Goal: Transaction & Acquisition: Obtain resource

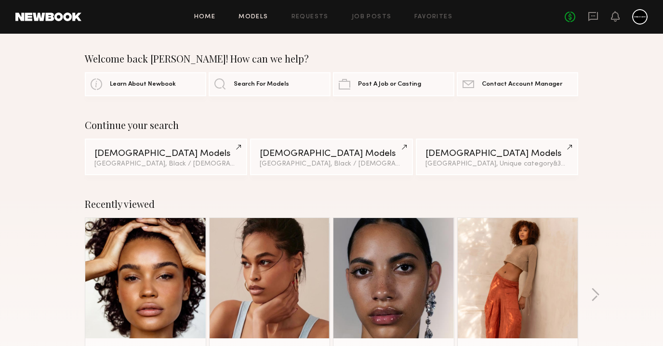
click at [252, 16] on link "Models" at bounding box center [252, 17] width 29 height 6
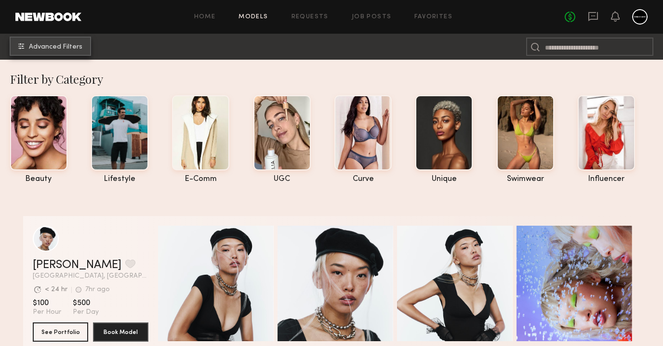
click at [44, 45] on span "Advanced Filters" at bounding box center [55, 47] width 53 height 7
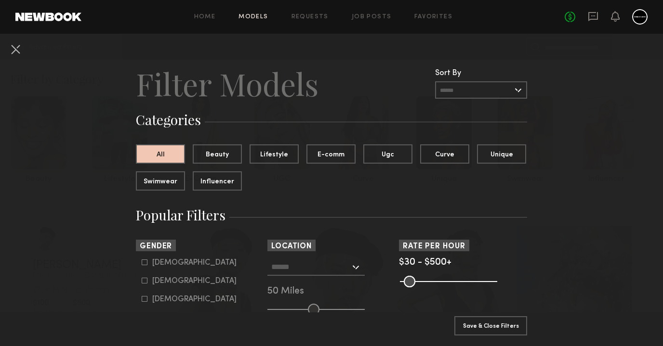
click at [148, 280] on label "Female" at bounding box center [189, 281] width 95 height 6
type input "**"
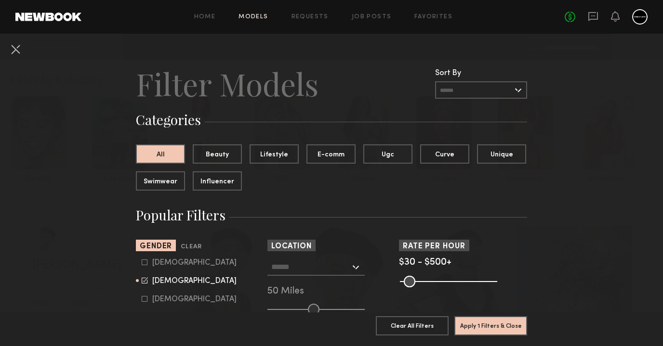
click at [288, 271] on input "text" at bounding box center [310, 267] width 79 height 16
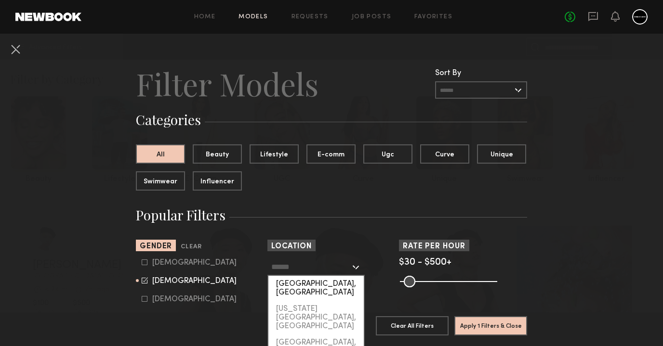
click at [293, 286] on div "[GEOGRAPHIC_DATA], [GEOGRAPHIC_DATA]" at bounding box center [315, 288] width 95 height 25
type input "**********"
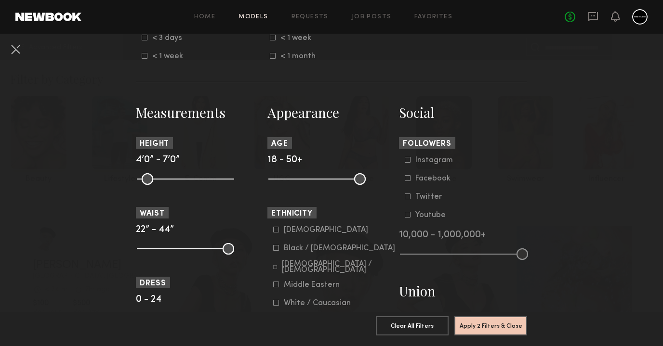
scroll to position [459, 0]
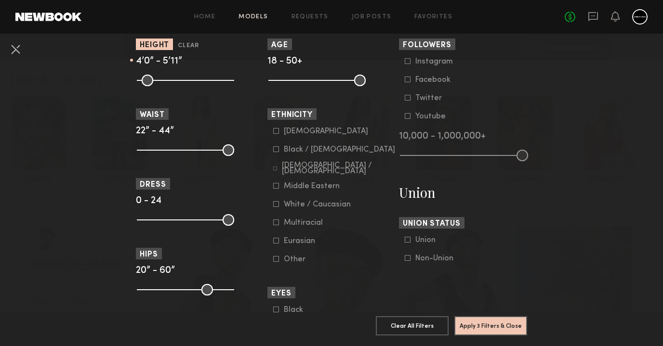
drag, startPoint x: 228, startPoint y: 82, endPoint x: 196, endPoint y: 80, distance: 31.8
type input "**"
click at [196, 80] on input "range" at bounding box center [185, 81] width 97 height 12
click at [145, 75] on input "range" at bounding box center [185, 81] width 97 height 12
drag, startPoint x: 145, startPoint y: 75, endPoint x: 189, endPoint y: 79, distance: 44.0
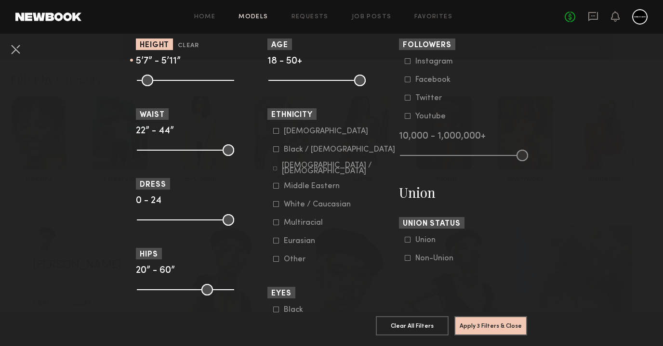
type input "**"
click at [189, 79] on input "range" at bounding box center [185, 81] width 97 height 12
drag, startPoint x: 229, startPoint y: 152, endPoint x: 165, endPoint y: 143, distance: 64.6
type input "**"
click at [165, 143] on common-range-minmax at bounding box center [184, 149] width 97 height 12
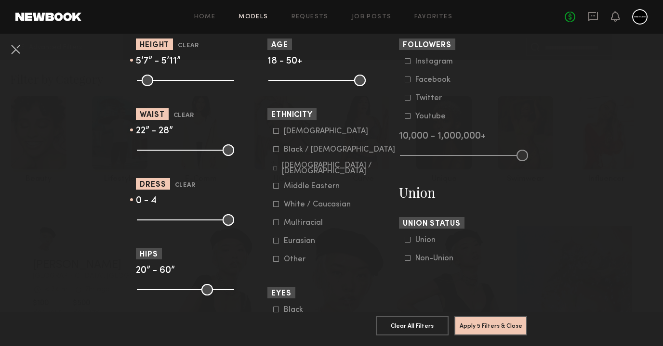
drag, startPoint x: 230, startPoint y: 219, endPoint x: 158, endPoint y: 215, distance: 71.3
type input "*"
click at [158, 215] on input "range" at bounding box center [185, 220] width 97 height 12
drag, startPoint x: 230, startPoint y: 288, endPoint x: 190, endPoint y: 296, distance: 40.7
click at [190, 295] on common-range-minmax at bounding box center [184, 289] width 97 height 12
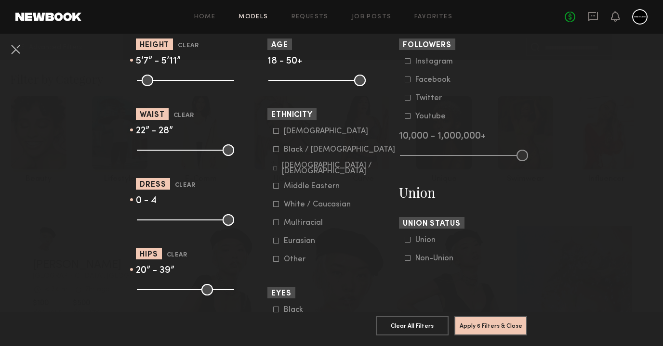
drag, startPoint x: 194, startPoint y: 288, endPoint x: 182, endPoint y: 285, distance: 12.0
type input "**"
click at [182, 285] on input "range" at bounding box center [185, 290] width 97 height 12
drag, startPoint x: 141, startPoint y: 290, endPoint x: 164, endPoint y: 290, distance: 22.6
type input "**"
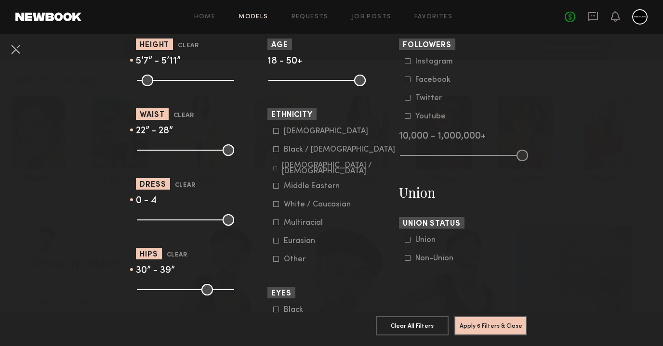
click at [164, 290] on input "range" at bounding box center [185, 290] width 97 height 12
drag, startPoint x: 273, startPoint y: 79, endPoint x: 298, endPoint y: 75, distance: 24.9
type input "**"
click at [298, 75] on input "range" at bounding box center [316, 81] width 97 height 12
click at [278, 149] on icon at bounding box center [276, 149] width 6 height 6
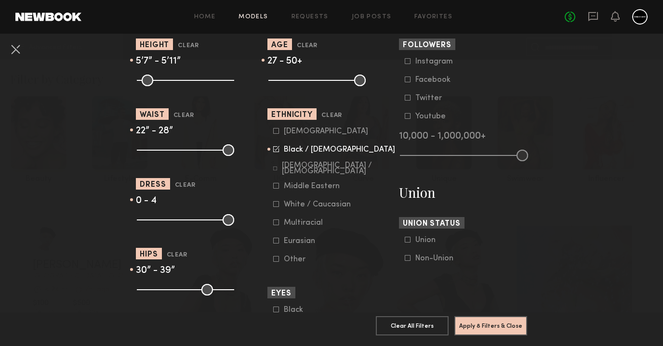
click at [278, 218] on form "Asian Black / African American Hispanic / Latino Middle Eastern White / Caucasi…" at bounding box center [334, 195] width 122 height 137
click at [278, 222] on icon at bounding box center [276, 223] width 6 height 6
click at [465, 321] on button "Apply 8 Filters & Close" at bounding box center [490, 325] width 73 height 19
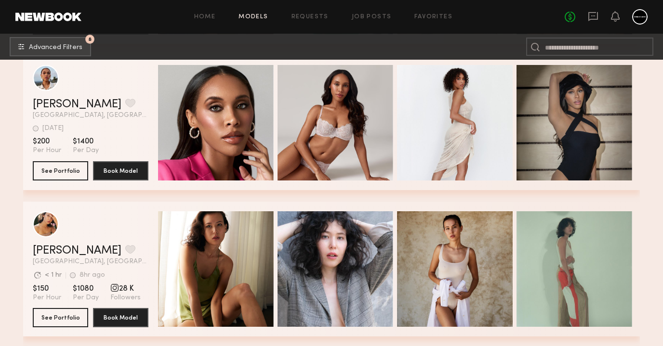
scroll to position [10418, 0]
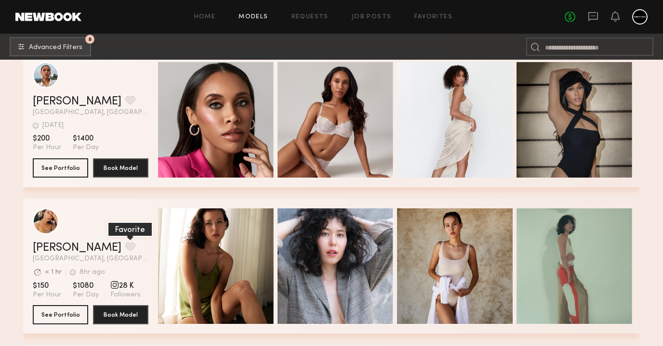
click at [125, 249] on button "grid" at bounding box center [130, 246] width 10 height 9
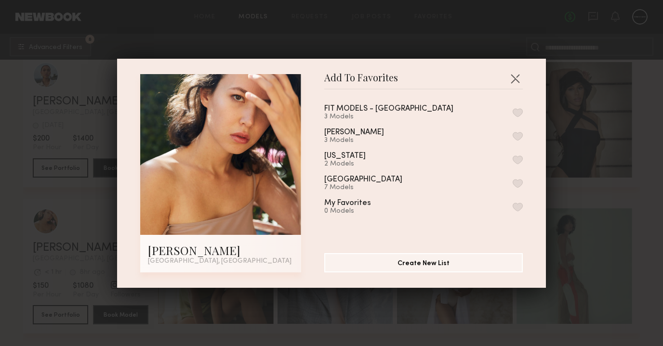
click at [516, 110] on button "button" at bounding box center [517, 112] width 10 height 9
click at [514, 78] on button "button" at bounding box center [514, 78] width 15 height 15
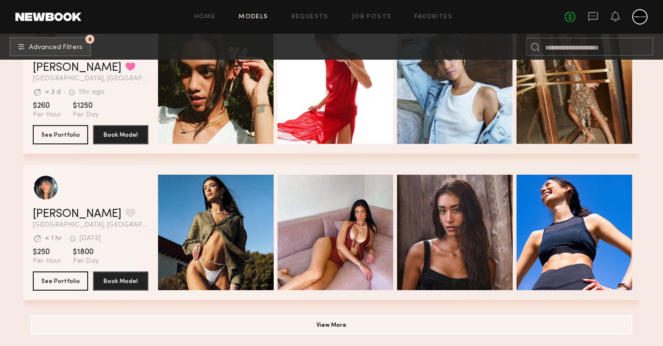
scroll to position [12208, 0]
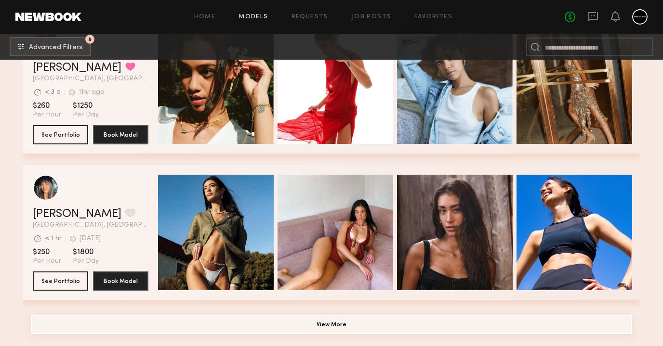
click at [155, 325] on button "View More" at bounding box center [331, 324] width 601 height 19
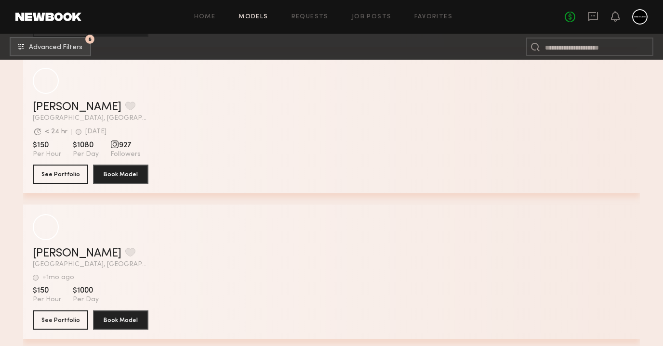
scroll to position [26807, 0]
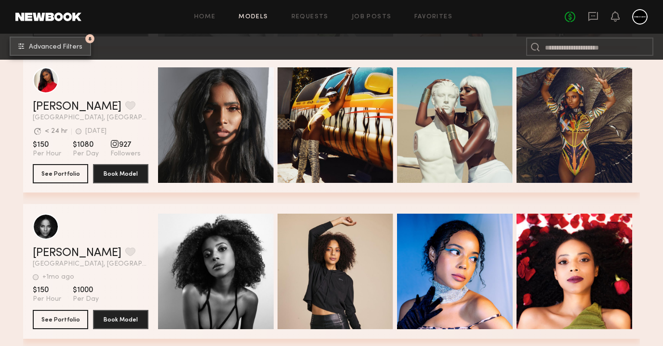
click at [71, 46] on span "Advanced Filters" at bounding box center [55, 47] width 53 height 7
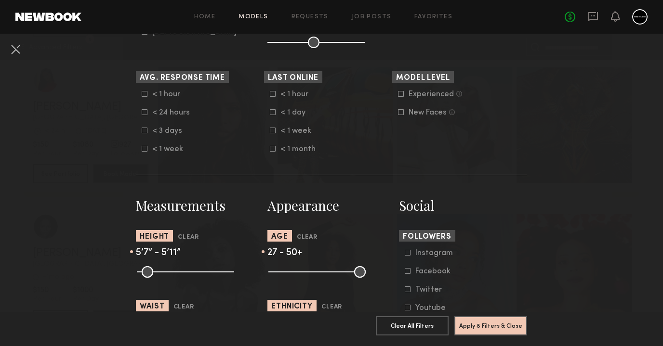
scroll to position [267, 0]
click at [400, 96] on icon at bounding box center [401, 94] width 6 height 6
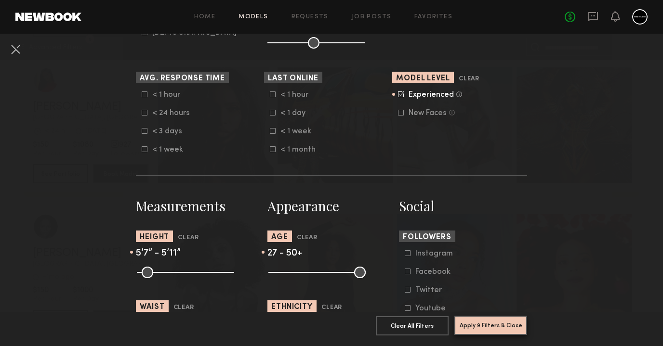
click at [513, 325] on button "Apply 9 Filters & Close" at bounding box center [490, 325] width 73 height 19
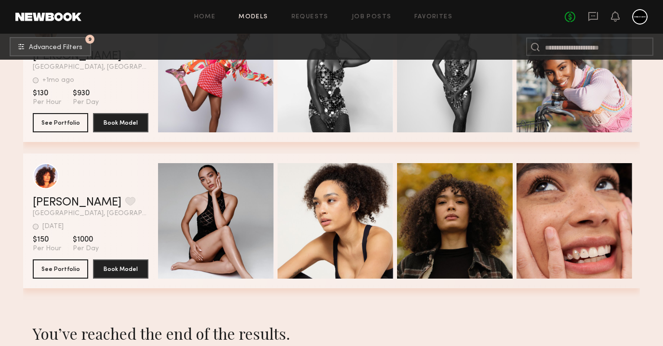
scroll to position [28768, 0]
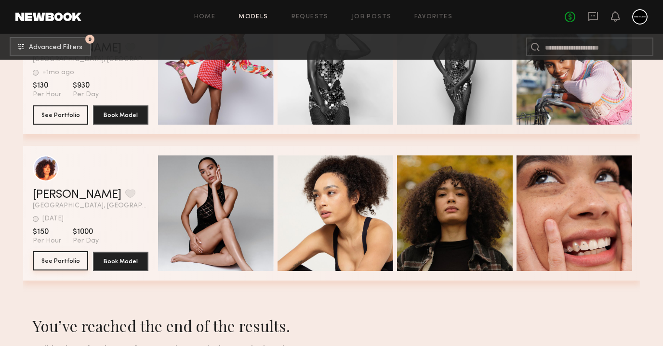
click at [84, 253] on button "See Portfolio" at bounding box center [60, 260] width 55 height 19
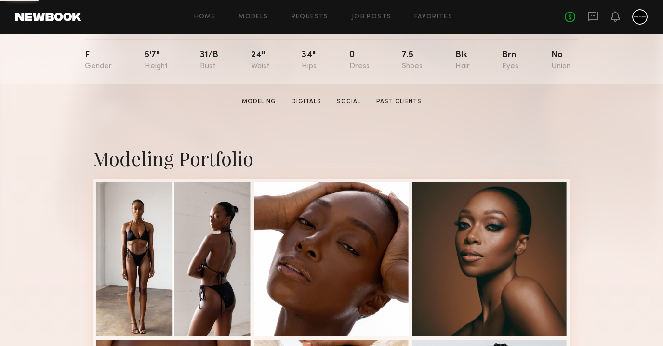
scroll to position [242, 0]
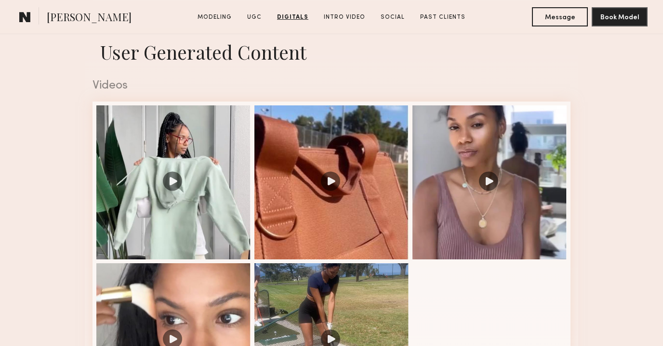
scroll to position [897, 0]
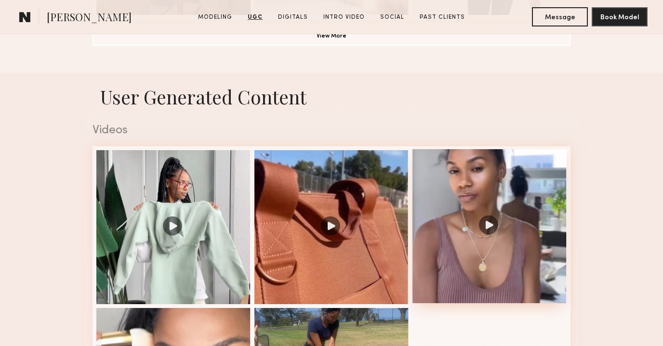
click at [466, 194] on div at bounding box center [489, 226] width 154 height 154
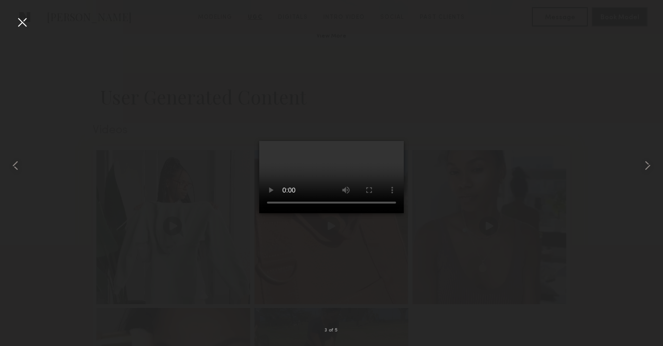
click at [24, 12] on nb-gallery-light "3 of 5" at bounding box center [331, 173] width 663 height 346
click at [22, 24] on div at bounding box center [21, 21] width 15 height 15
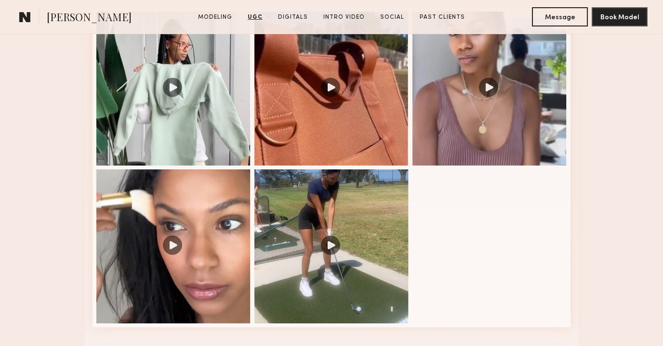
scroll to position [1298, 0]
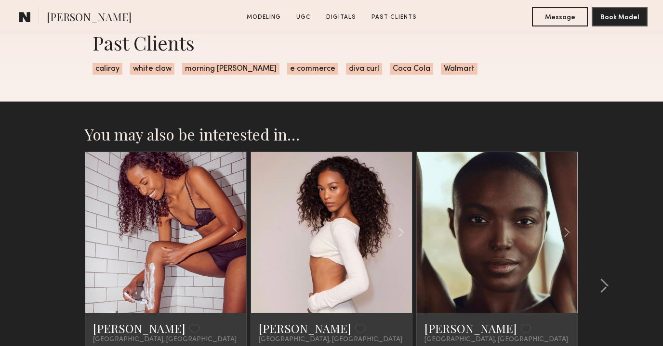
scroll to position [1663, 0]
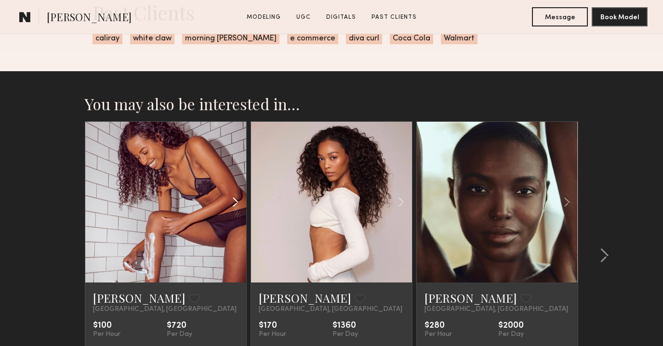
click at [237, 206] on common-icon at bounding box center [235, 202] width 14 height 18
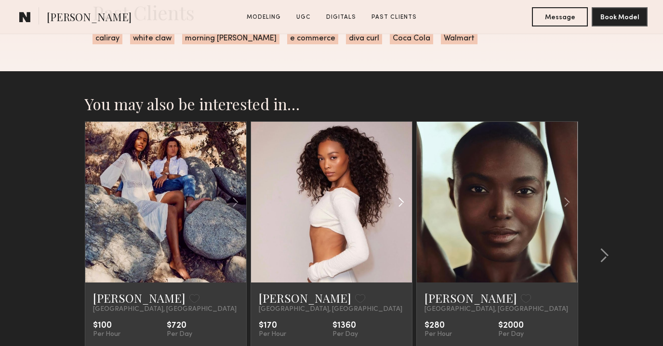
click at [404, 202] on common-icon at bounding box center [401, 202] width 14 height 18
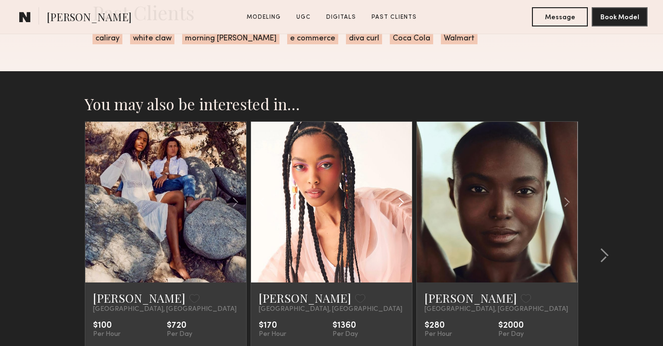
click at [404, 202] on common-icon at bounding box center [401, 202] width 14 height 18
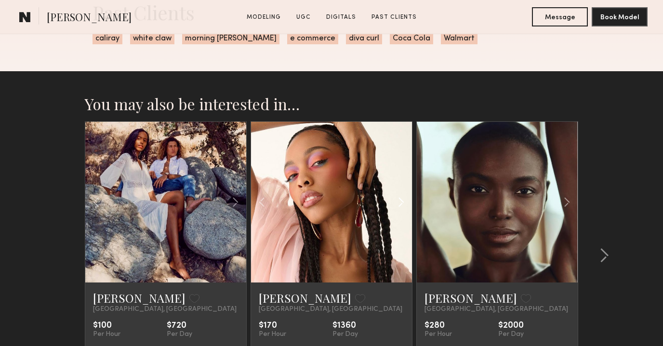
click at [404, 202] on common-icon at bounding box center [401, 202] width 14 height 18
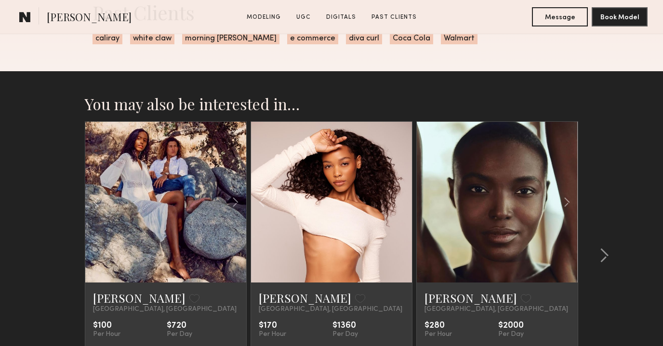
click at [404, 202] on div at bounding box center [331, 202] width 161 height 161
click at [568, 202] on common-icon at bounding box center [566, 202] width 14 height 18
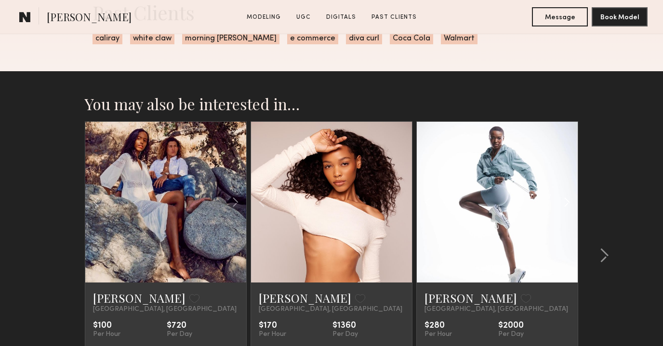
click at [568, 202] on common-icon at bounding box center [566, 202] width 14 height 18
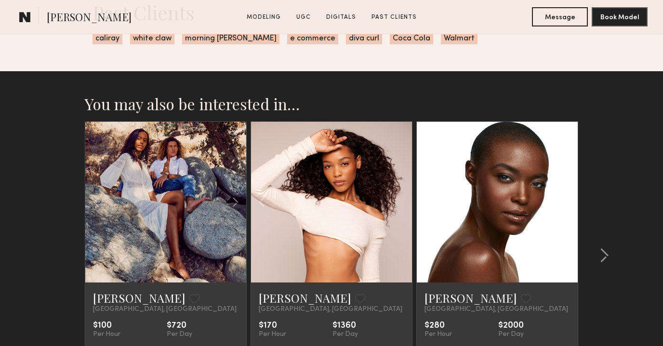
click at [568, 202] on common-icon at bounding box center [566, 202] width 14 height 18
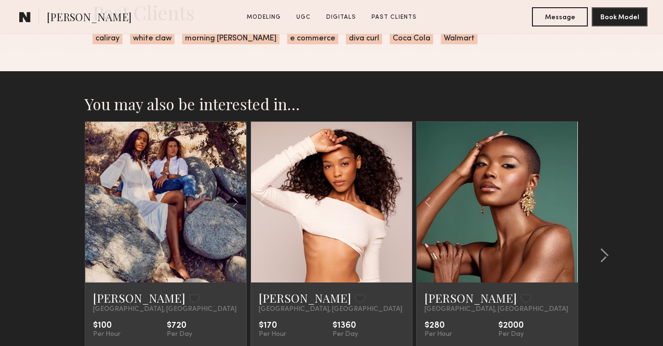
click at [568, 202] on div at bounding box center [496, 202] width 161 height 161
click at [609, 254] on div at bounding box center [601, 255] width 46 height 269
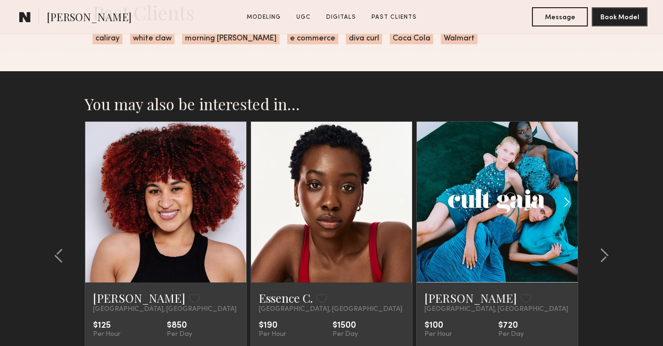
click at [568, 203] on common-icon at bounding box center [566, 202] width 14 height 18
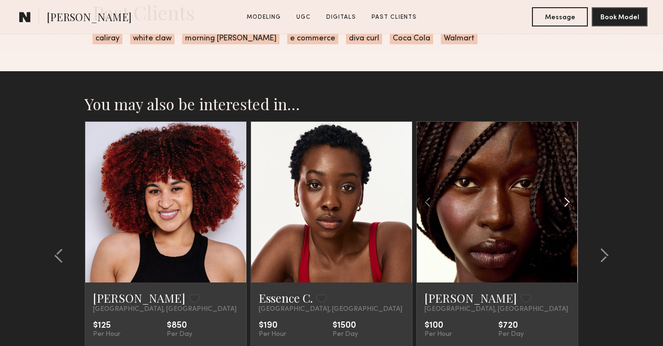
click at [568, 203] on common-icon at bounding box center [566, 202] width 14 height 18
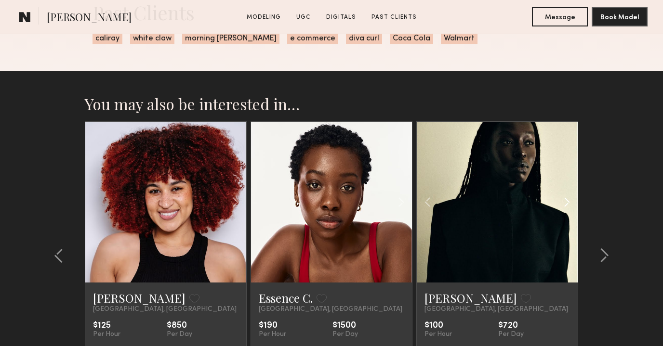
click at [568, 203] on common-icon at bounding box center [566, 202] width 14 height 18
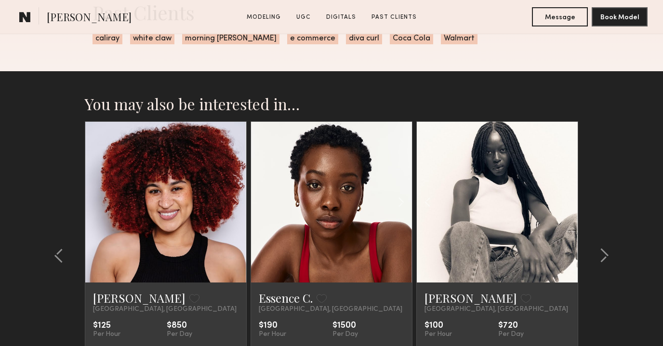
click at [568, 203] on div at bounding box center [496, 202] width 161 height 161
click at [601, 250] on common-icon at bounding box center [604, 255] width 10 height 15
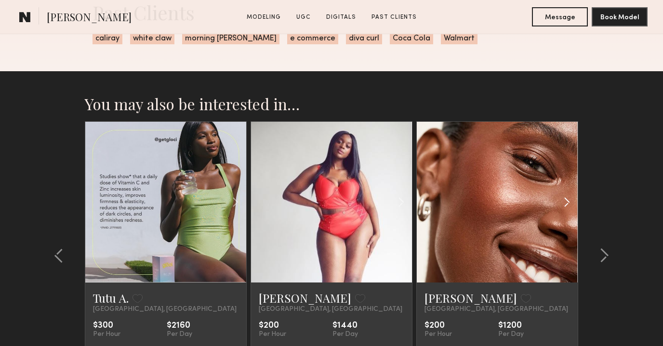
click at [560, 206] on common-icon at bounding box center [566, 202] width 14 height 18
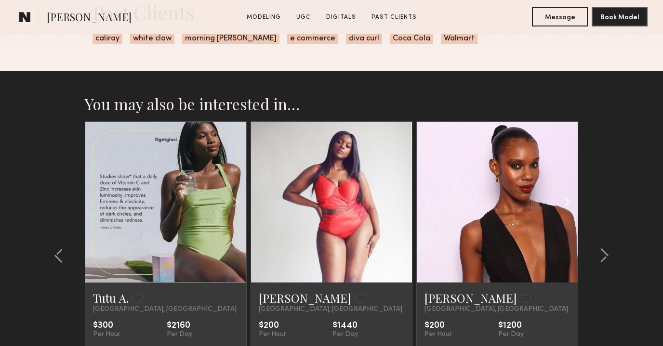
click at [560, 206] on common-icon at bounding box center [566, 202] width 14 height 18
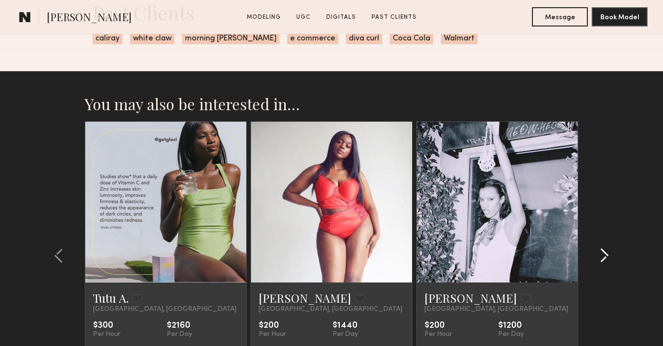
click at [605, 244] on div at bounding box center [601, 255] width 46 height 269
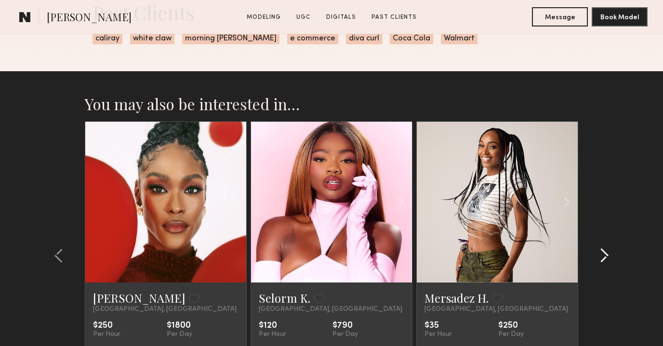
click at [606, 249] on common-icon at bounding box center [604, 255] width 10 height 15
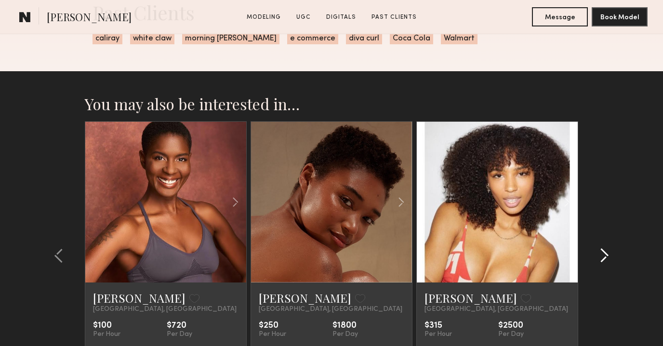
click at [606, 249] on common-icon at bounding box center [604, 255] width 10 height 15
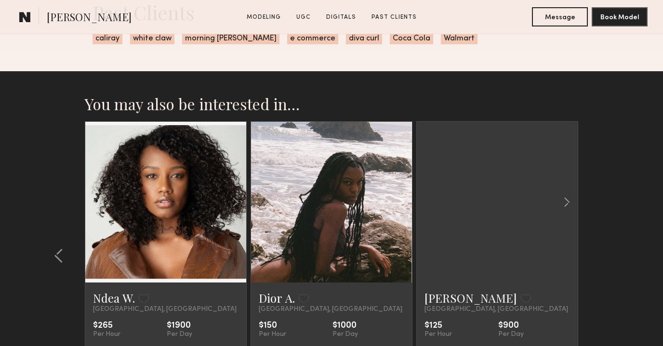
click at [606, 250] on section "You may also be interested in… Meklit G. Favorite Los Angeles, CA $100 Per Hour…" at bounding box center [331, 266] width 663 height 390
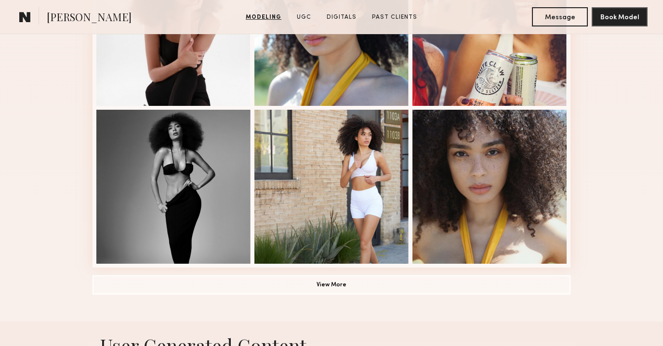
scroll to position [707, 0]
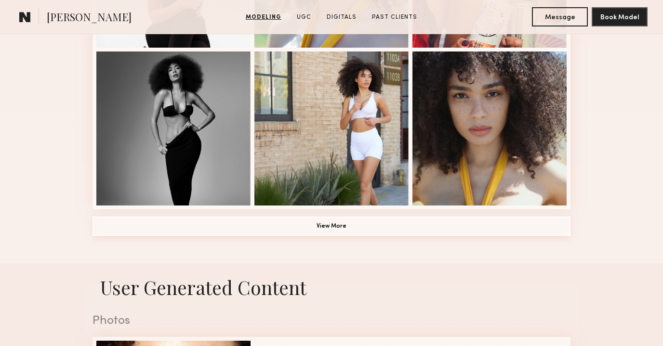
click at [332, 221] on button "View More" at bounding box center [331, 226] width 478 height 19
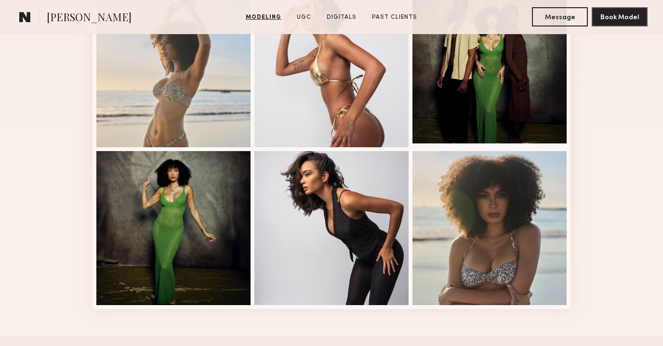
scroll to position [957, 0]
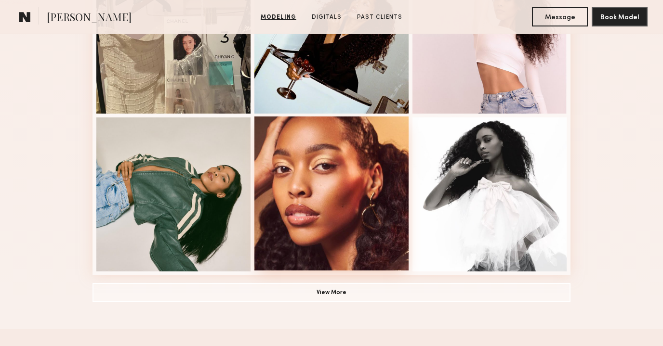
scroll to position [693, 0]
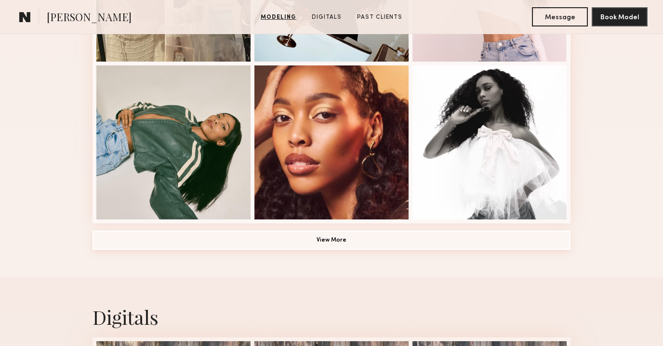
click at [274, 246] on button "View More" at bounding box center [331, 240] width 478 height 19
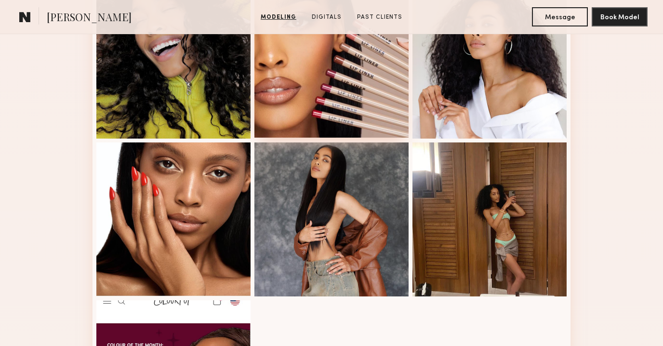
scroll to position [1220, 0]
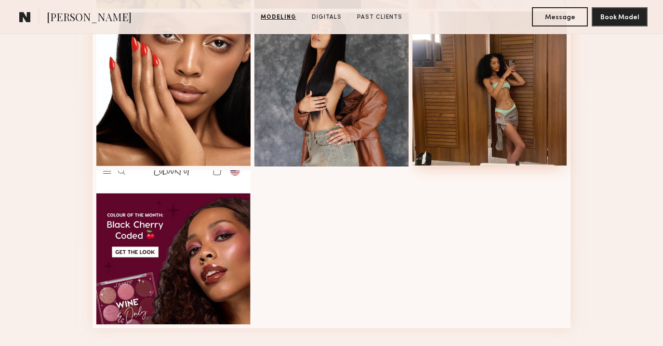
click at [462, 84] on div at bounding box center [489, 89] width 154 height 154
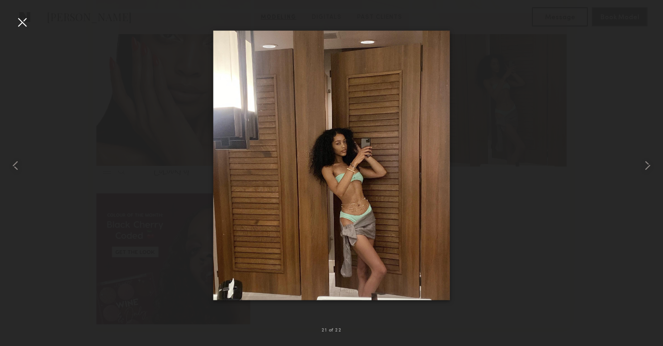
click at [28, 162] on div at bounding box center [331, 165] width 663 height 300
click at [18, 164] on common-icon at bounding box center [15, 165] width 15 height 15
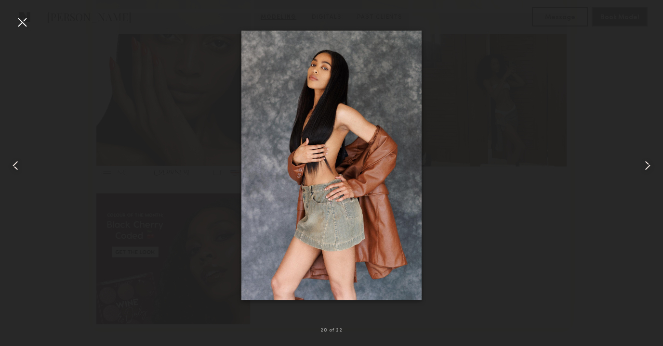
click at [18, 164] on common-icon at bounding box center [15, 165] width 15 height 15
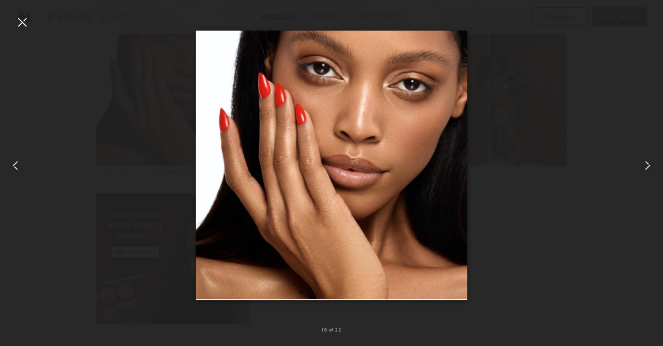
click at [18, 164] on common-icon at bounding box center [15, 165] width 15 height 15
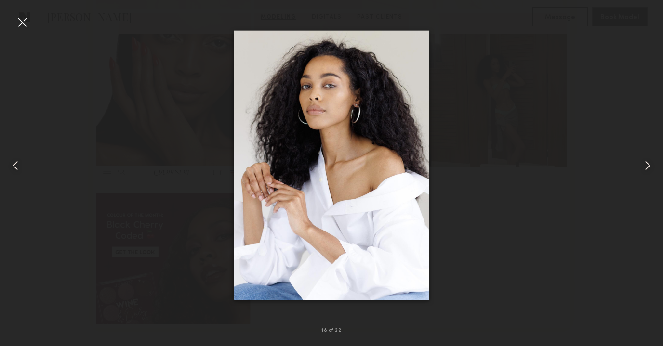
click at [18, 164] on common-icon at bounding box center [15, 165] width 15 height 15
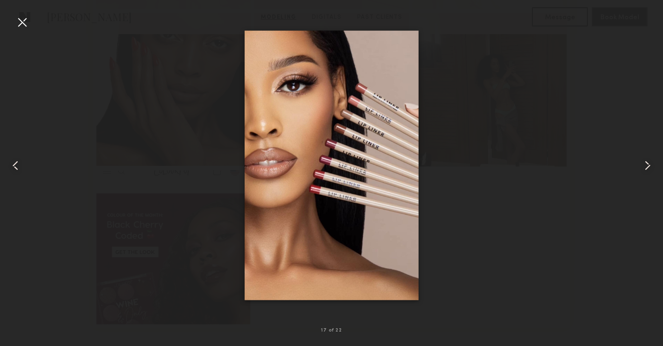
click at [18, 164] on common-icon at bounding box center [15, 165] width 15 height 15
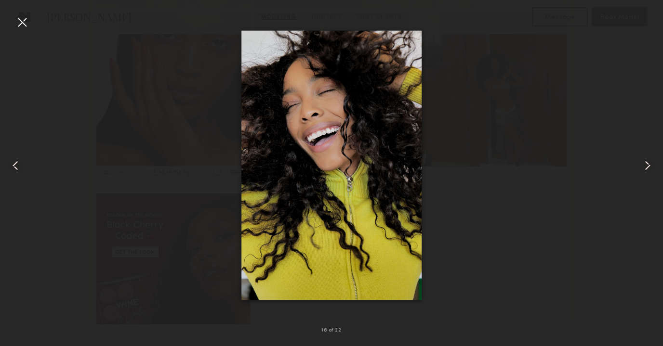
click at [18, 164] on common-icon at bounding box center [15, 165] width 15 height 15
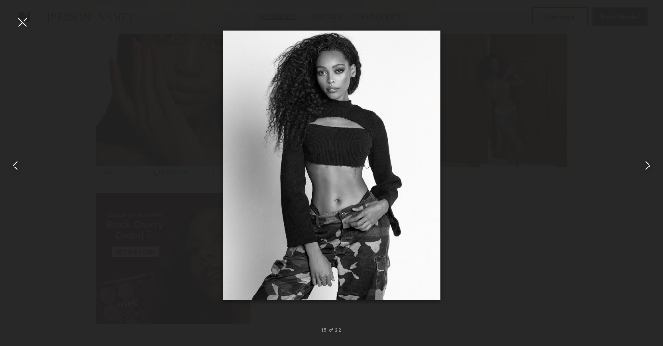
click at [18, 164] on common-icon at bounding box center [15, 165] width 15 height 15
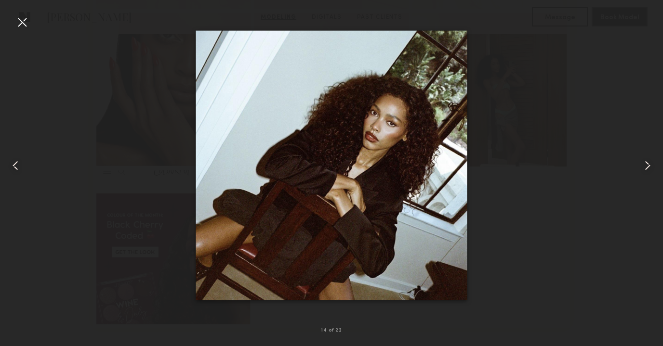
click at [18, 164] on common-icon at bounding box center [15, 165] width 15 height 15
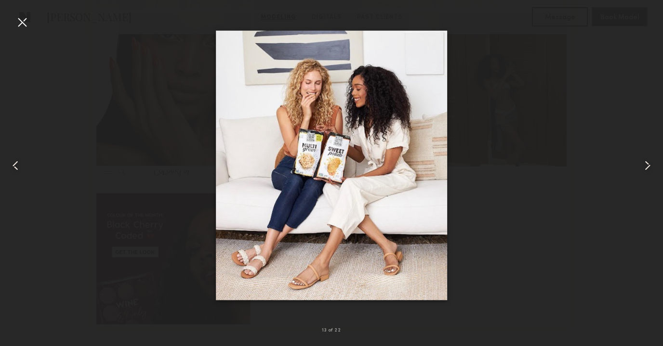
click at [18, 164] on common-icon at bounding box center [15, 165] width 15 height 15
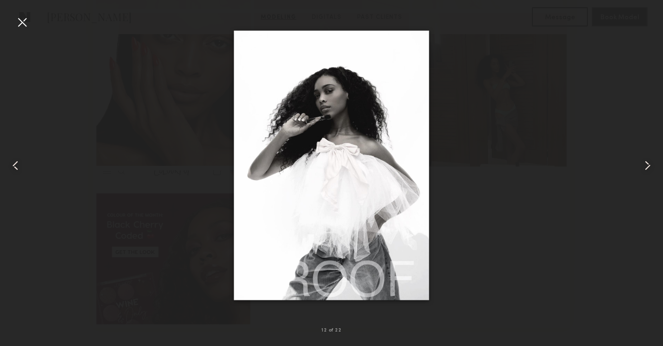
click at [23, 18] on div at bounding box center [21, 21] width 15 height 15
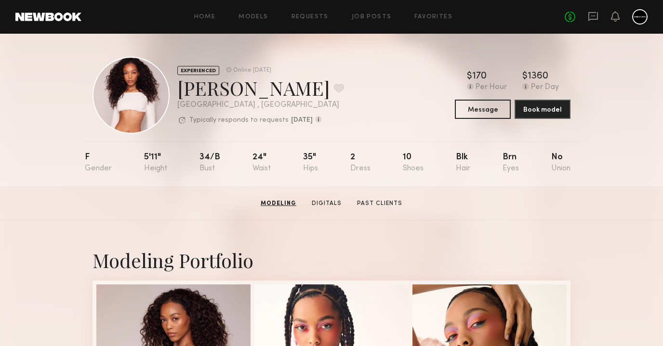
scroll to position [0, 0]
click at [334, 87] on button at bounding box center [339, 88] width 10 height 9
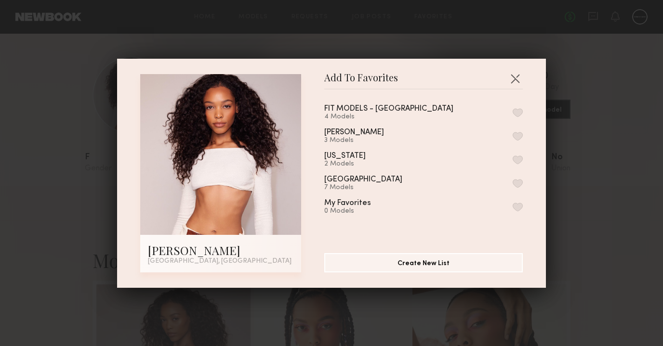
click at [517, 111] on button "button" at bounding box center [517, 112] width 10 height 9
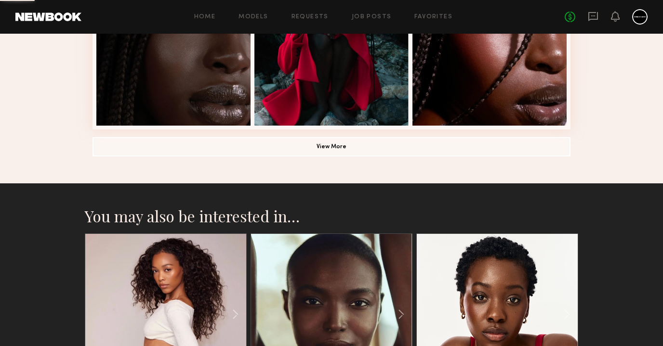
scroll to position [756, 0]
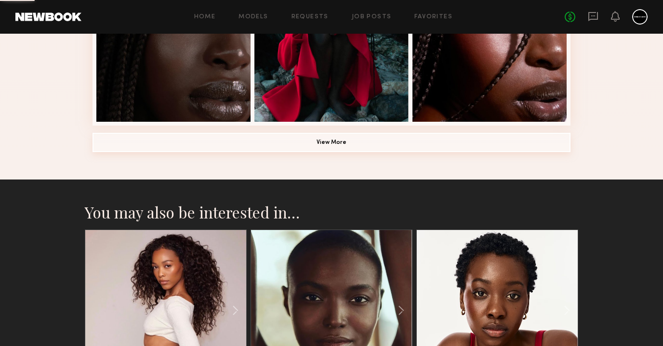
click at [287, 144] on button "View More" at bounding box center [331, 142] width 478 height 19
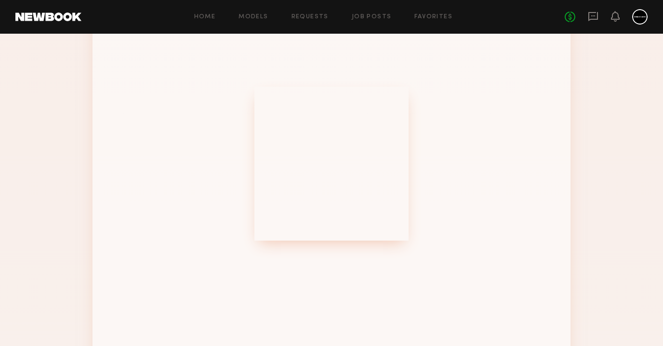
scroll to position [1176, 0]
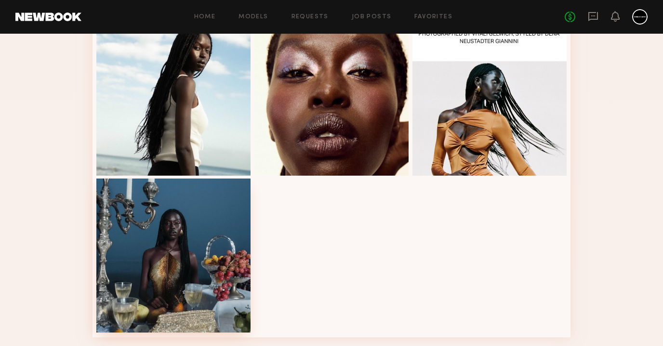
click at [195, 229] on div at bounding box center [173, 256] width 154 height 154
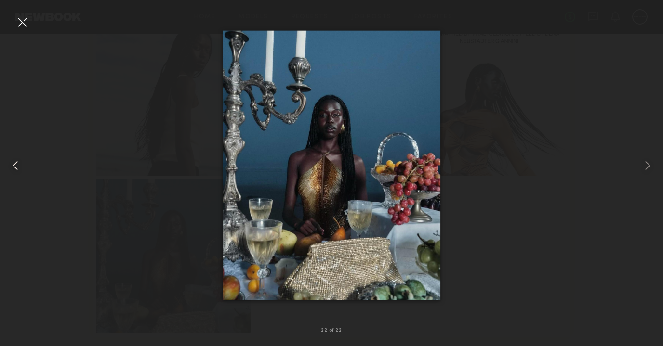
click at [12, 169] on common-icon at bounding box center [15, 165] width 15 height 15
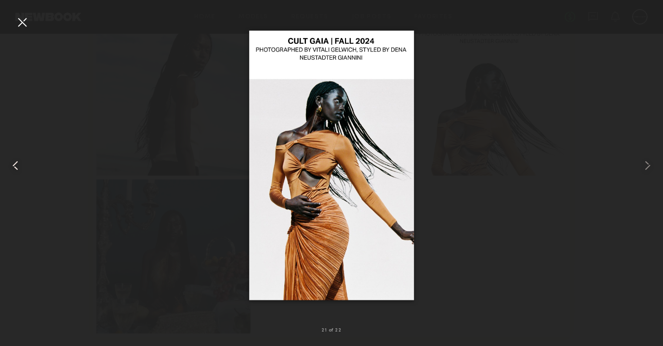
click at [12, 169] on common-icon at bounding box center [15, 165] width 15 height 15
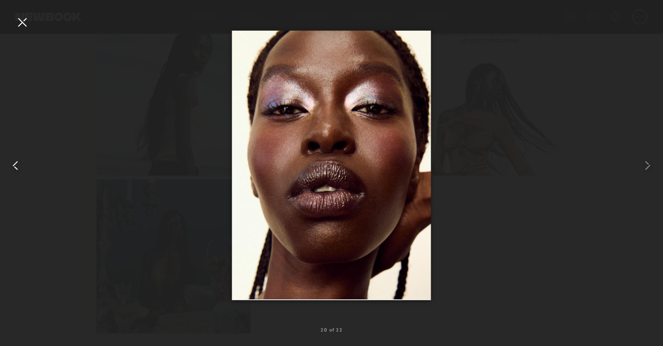
click at [12, 169] on common-icon at bounding box center [15, 165] width 15 height 15
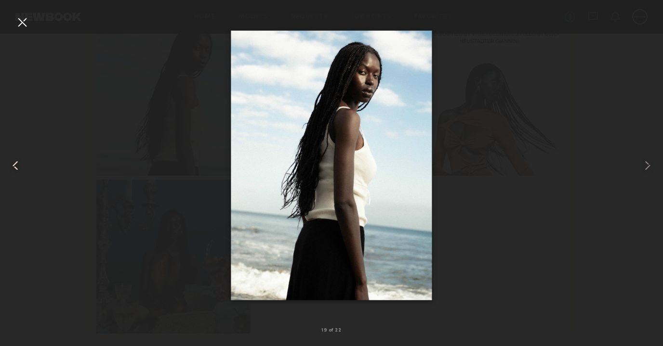
click at [12, 169] on common-icon at bounding box center [15, 165] width 15 height 15
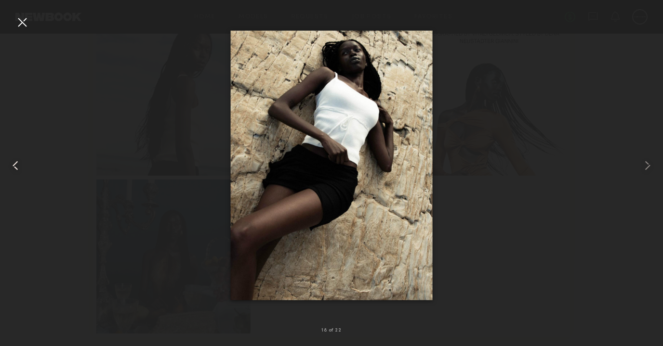
click at [12, 169] on common-icon at bounding box center [15, 165] width 15 height 15
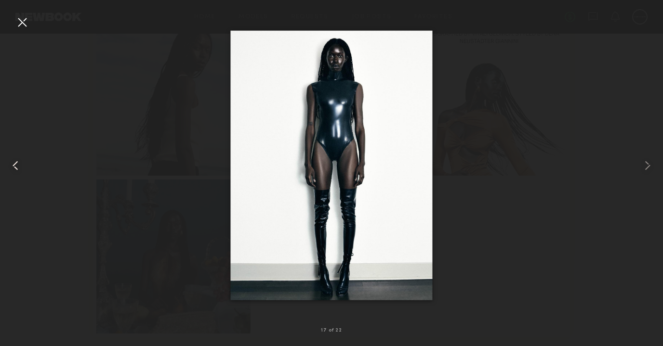
click at [12, 169] on common-icon at bounding box center [15, 165] width 15 height 15
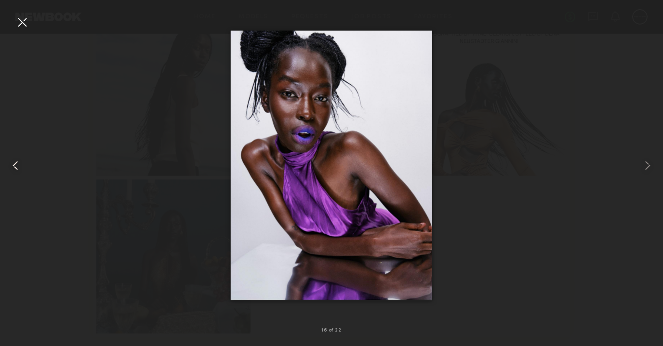
click at [13, 169] on common-icon at bounding box center [15, 165] width 15 height 15
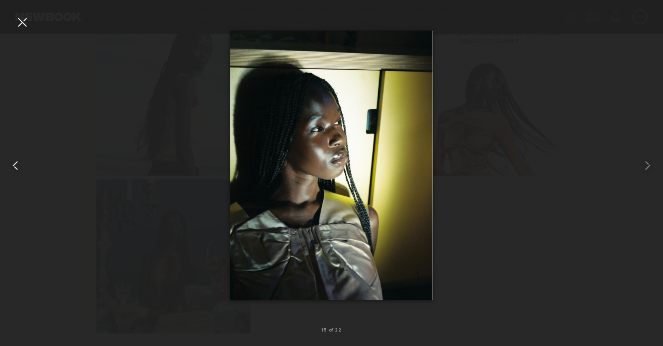
click at [13, 169] on common-icon at bounding box center [15, 165] width 15 height 15
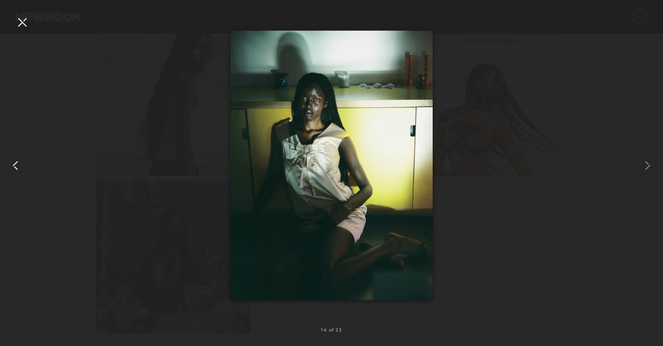
click at [13, 169] on common-icon at bounding box center [15, 165] width 15 height 15
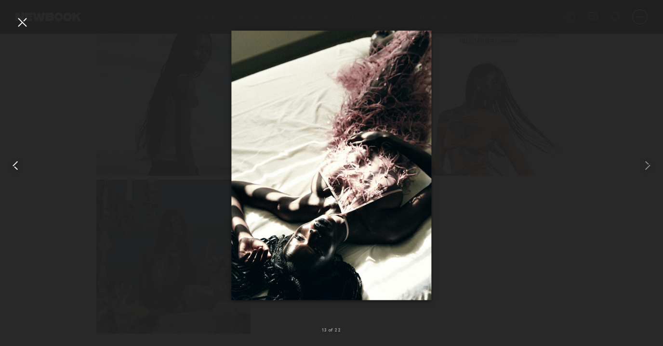
click at [13, 169] on common-icon at bounding box center [15, 165] width 15 height 15
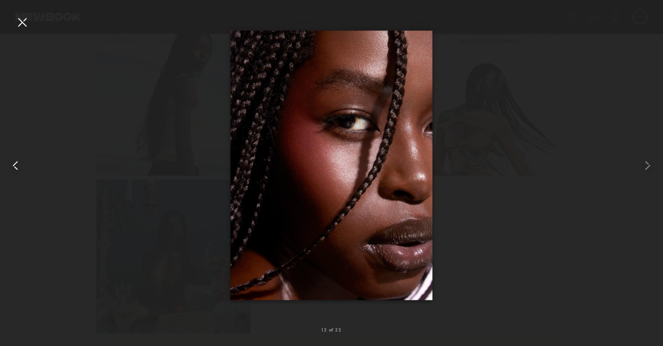
click at [13, 169] on common-icon at bounding box center [15, 165] width 15 height 15
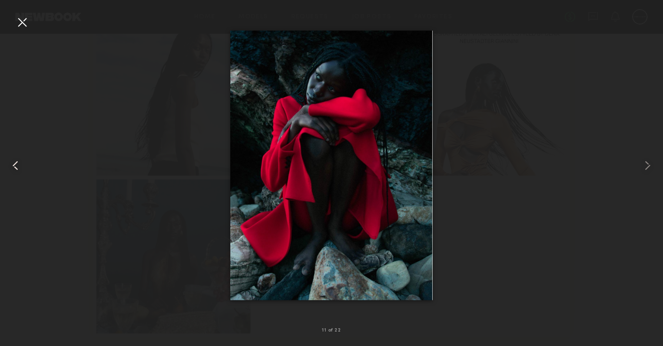
click at [13, 169] on common-icon at bounding box center [15, 165] width 15 height 15
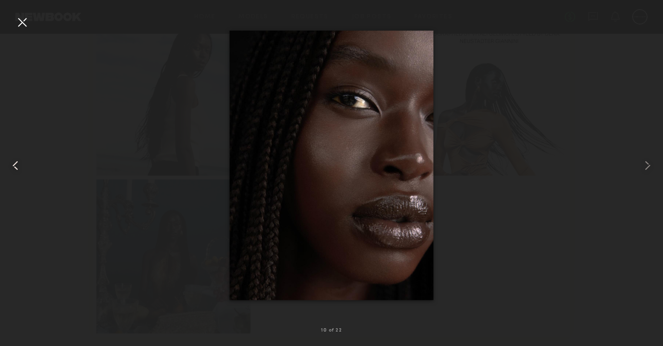
click at [13, 169] on common-icon at bounding box center [15, 165] width 15 height 15
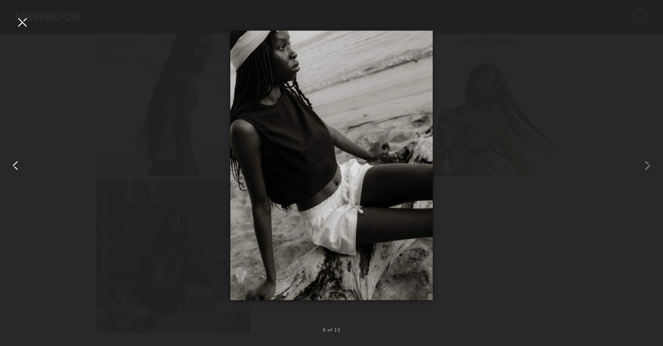
click at [13, 170] on common-icon at bounding box center [15, 165] width 15 height 15
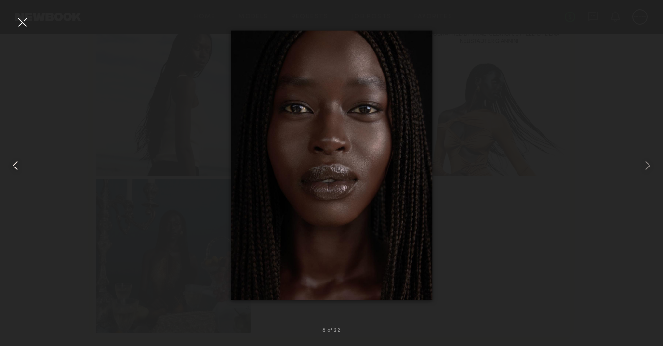
click at [13, 170] on common-icon at bounding box center [15, 165] width 15 height 15
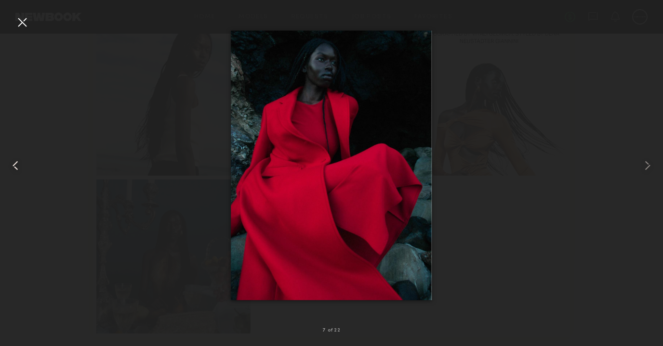
click at [13, 170] on common-icon at bounding box center [15, 165] width 15 height 15
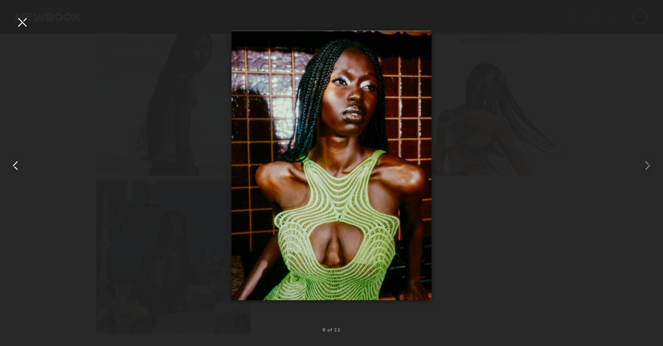
click at [13, 170] on common-icon at bounding box center [15, 165] width 15 height 15
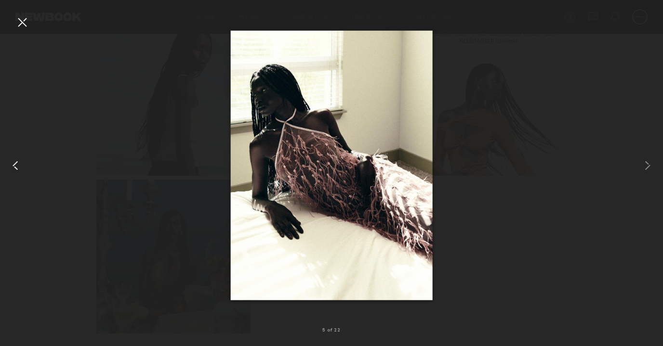
click at [13, 170] on common-icon at bounding box center [15, 165] width 15 height 15
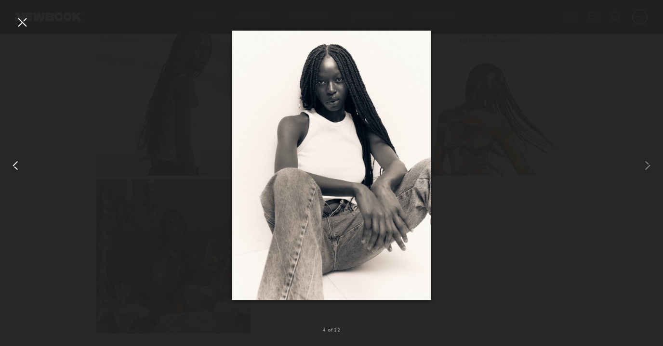
click at [13, 170] on common-icon at bounding box center [15, 165] width 15 height 15
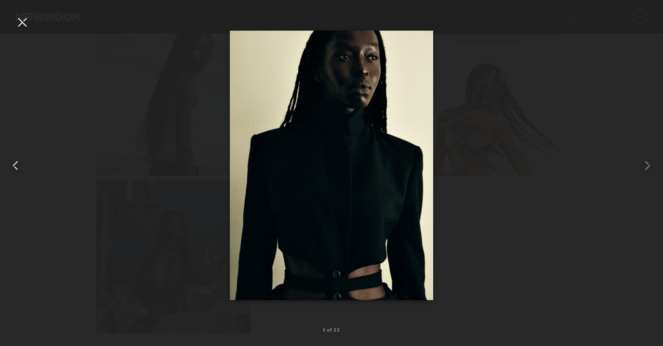
click at [13, 170] on common-icon at bounding box center [15, 165] width 15 height 15
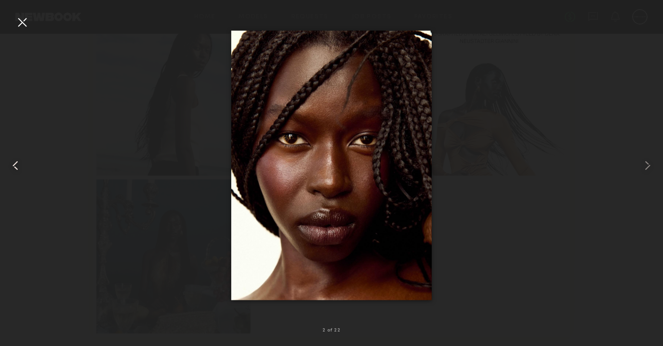
click at [13, 170] on common-icon at bounding box center [15, 165] width 15 height 15
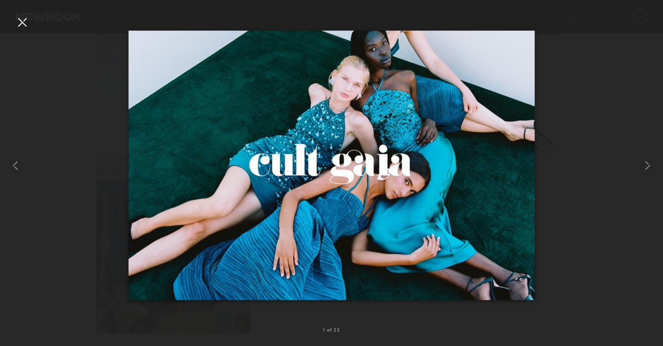
click at [41, 113] on div at bounding box center [331, 165] width 663 height 300
click at [23, 25] on div at bounding box center [21, 21] width 15 height 15
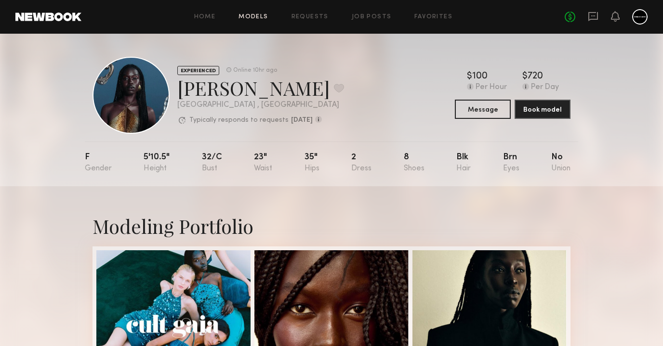
scroll to position [0, 0]
click at [334, 87] on button at bounding box center [339, 88] width 10 height 9
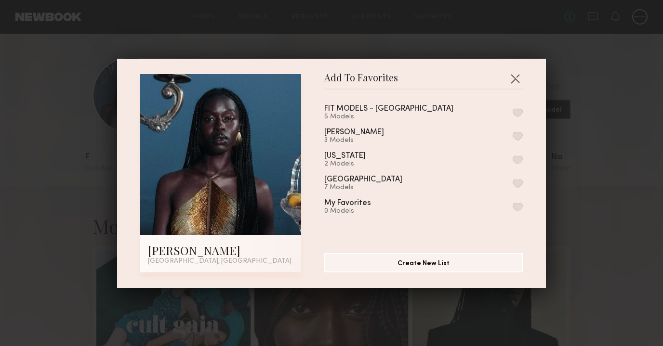
click at [520, 109] on button "button" at bounding box center [517, 112] width 10 height 9
click at [347, 180] on div "Los Angeles" at bounding box center [363, 180] width 78 height 8
click at [509, 77] on button "button" at bounding box center [514, 78] width 15 height 15
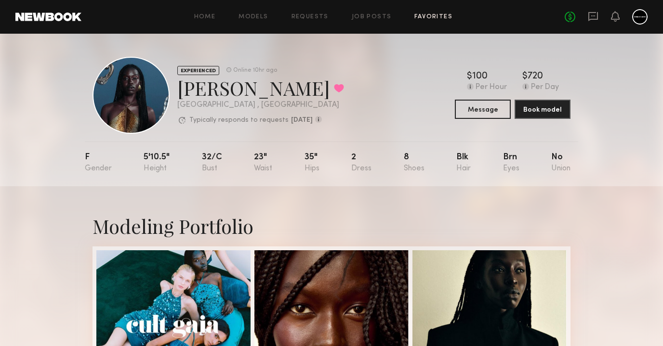
click at [432, 15] on link "Favorites" at bounding box center [433, 17] width 38 height 6
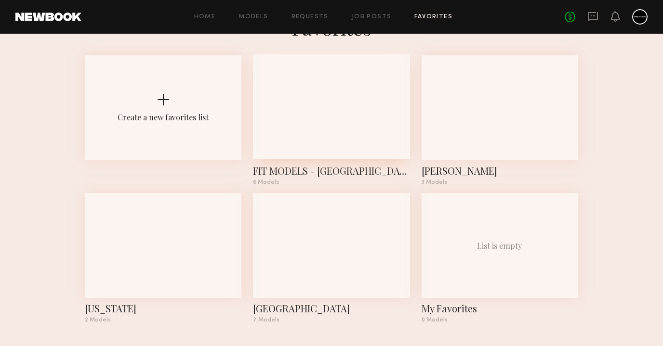
scroll to position [37, 0]
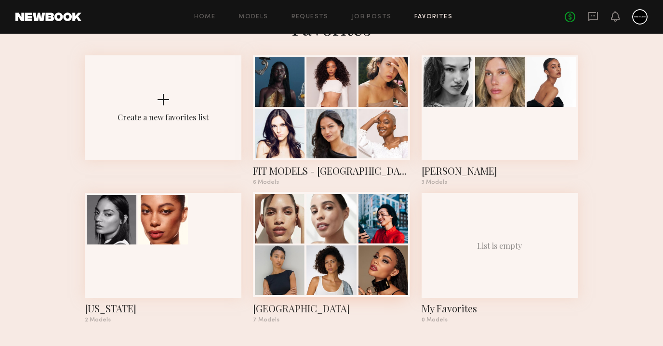
click at [322, 247] on div at bounding box center [331, 271] width 50 height 50
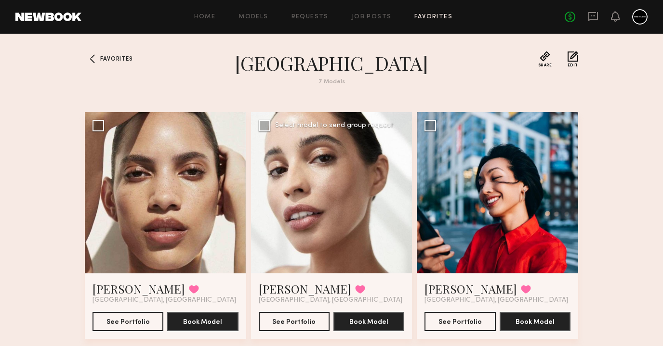
click at [397, 196] on div at bounding box center [331, 192] width 161 height 161
click at [398, 189] on div at bounding box center [331, 192] width 161 height 161
click at [407, 192] on div at bounding box center [331, 192] width 161 height 161
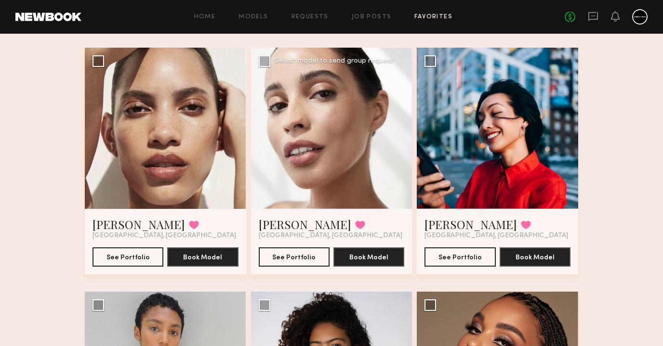
scroll to position [67, 0]
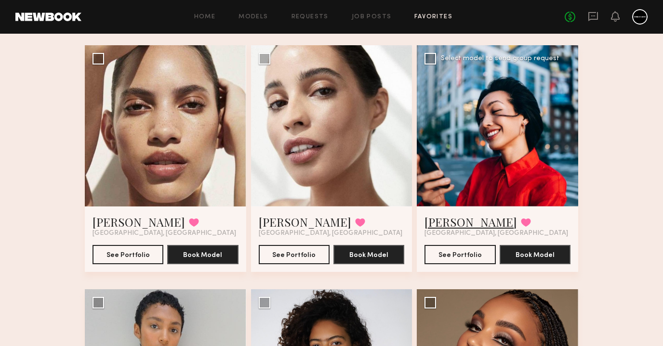
click at [438, 221] on link "[PERSON_NAME]" at bounding box center [470, 221] width 92 height 15
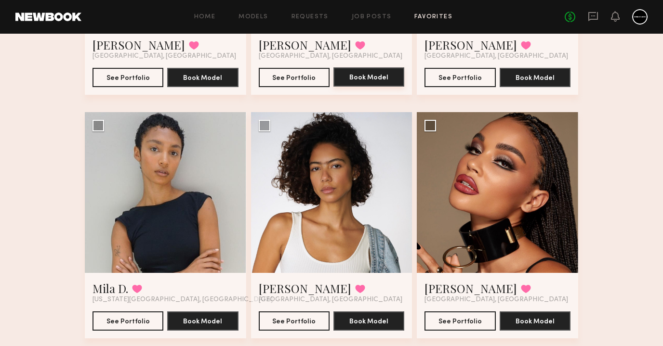
scroll to position [260, 0]
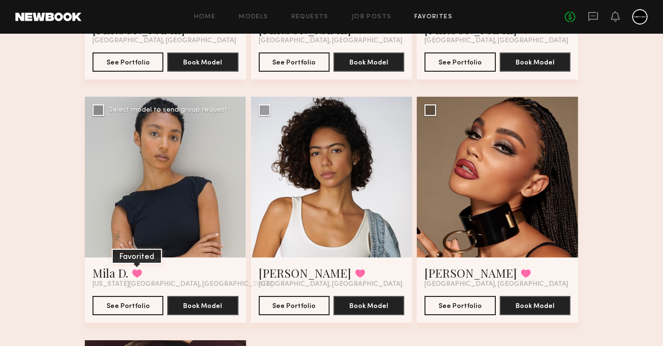
click at [142, 273] on button at bounding box center [137, 273] width 10 height 9
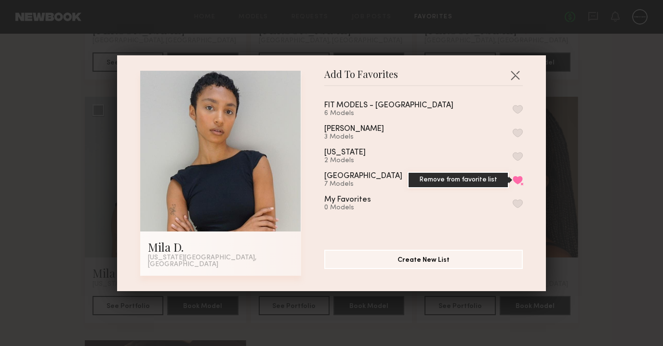
click at [518, 182] on button "Remove from favorite list" at bounding box center [517, 180] width 10 height 9
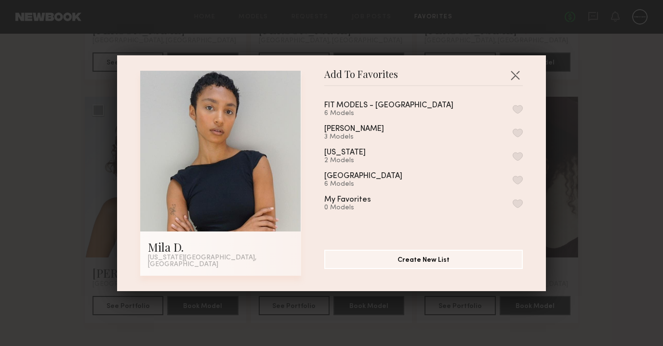
click at [525, 71] on div "Add To Favorites Mila D. New York City, NY Add To Favorites FIT MODELS - LOS AN…" at bounding box center [331, 173] width 429 height 236
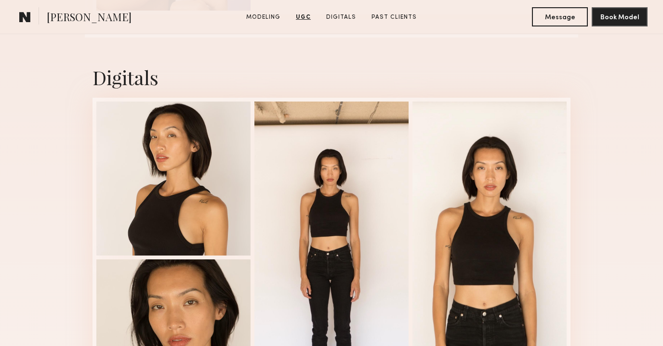
scroll to position [1948, 0]
